Goal: Use online tool/utility: Utilize a website feature to perform a specific function

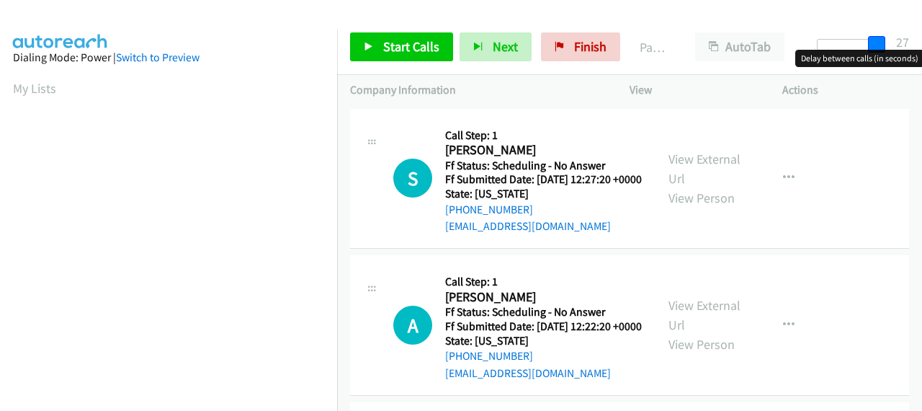
drag, startPoint x: 820, startPoint y: 46, endPoint x: 878, endPoint y: 46, distance: 58.4
click at [878, 46] on span at bounding box center [876, 44] width 17 height 17
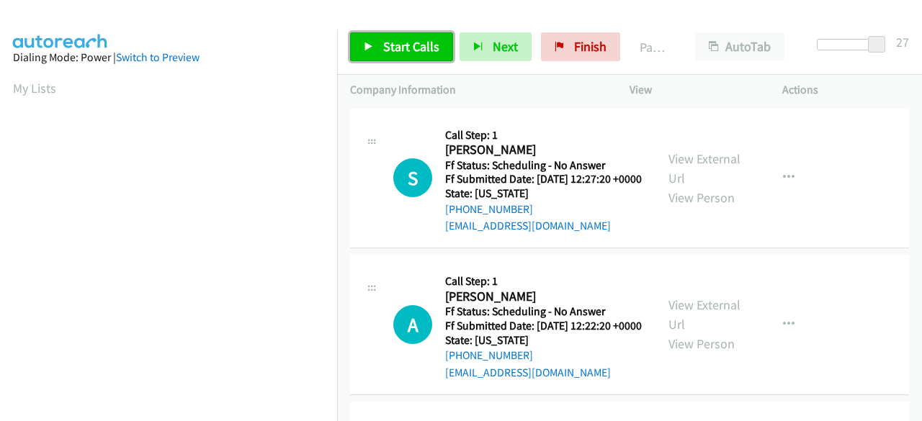
click at [377, 42] on link "Start Calls" at bounding box center [401, 46] width 103 height 29
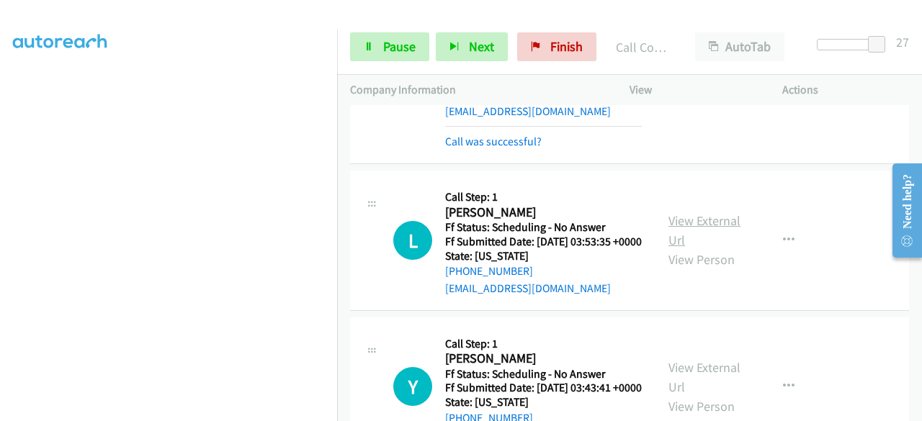
scroll to position [648, 0]
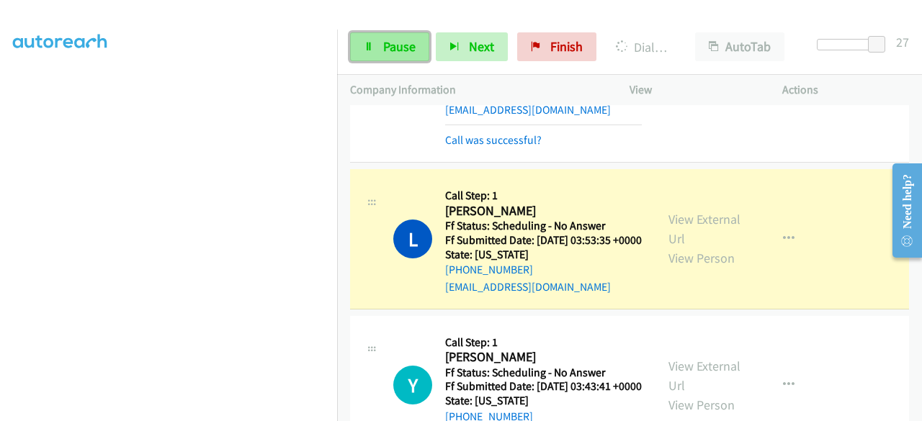
click at [392, 54] on span "Pause" at bounding box center [399, 46] width 32 height 17
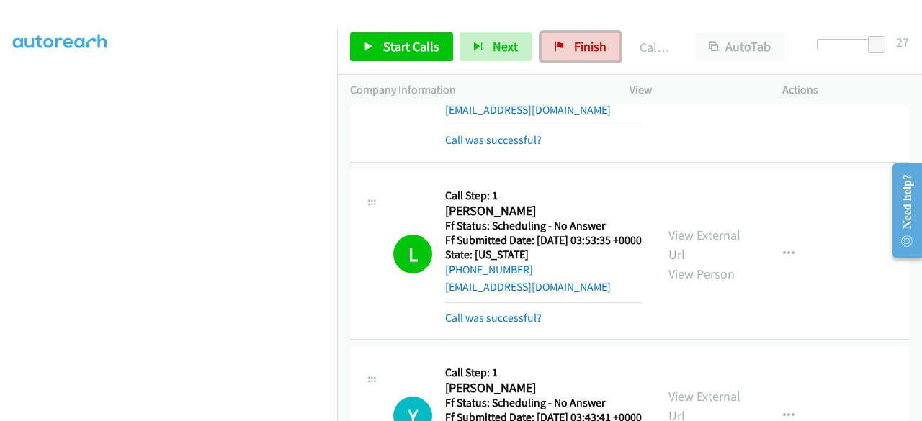
drag, startPoint x: 584, startPoint y: 46, endPoint x: 604, endPoint y: 285, distance: 239.3
click at [584, 46] on span "Finish" at bounding box center [590, 46] width 32 height 17
